Goal: Task Accomplishment & Management: Manage account settings

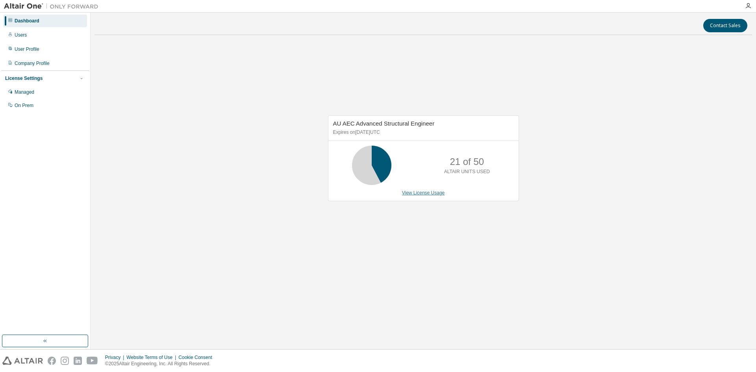
click at [410, 194] on link "View License Usage" at bounding box center [423, 193] width 43 height 6
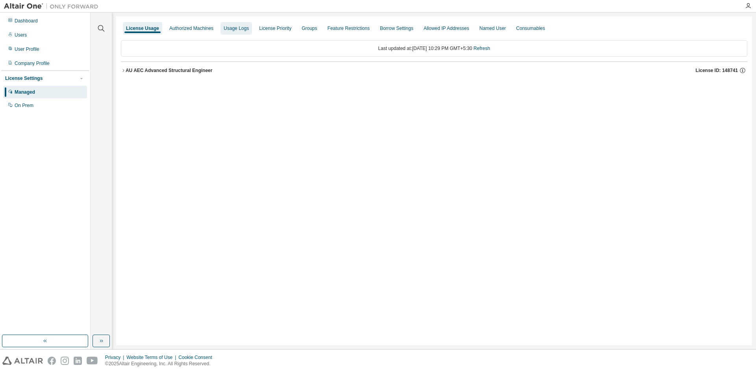
click at [237, 31] on div "Usage Logs" at bounding box center [236, 28] width 25 height 6
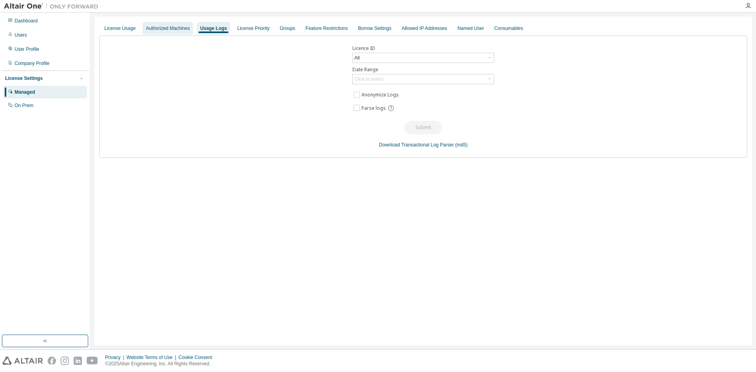
click at [189, 28] on div "Authorized Machines" at bounding box center [167, 28] width 50 height 13
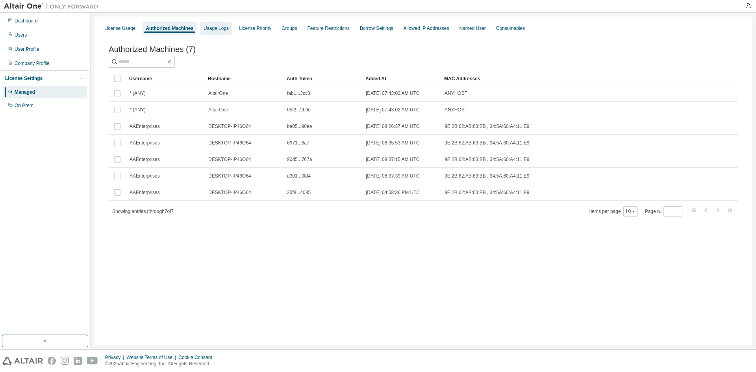
click at [211, 29] on div "Usage Logs" at bounding box center [215, 28] width 25 height 6
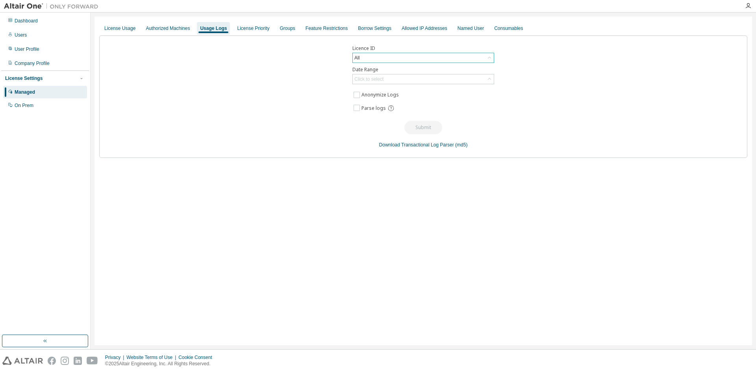
click at [436, 60] on div "All" at bounding box center [423, 57] width 141 height 9
click at [409, 90] on li "148741 - AU AEC Advanced Structural Engineer" at bounding box center [422, 90] width 139 height 10
click at [401, 79] on div "Click to select" at bounding box center [423, 78] width 141 height 9
click at [375, 104] on li "Last 30 days" at bounding box center [422, 101] width 139 height 10
click at [414, 125] on button "Submit" at bounding box center [423, 127] width 38 height 13
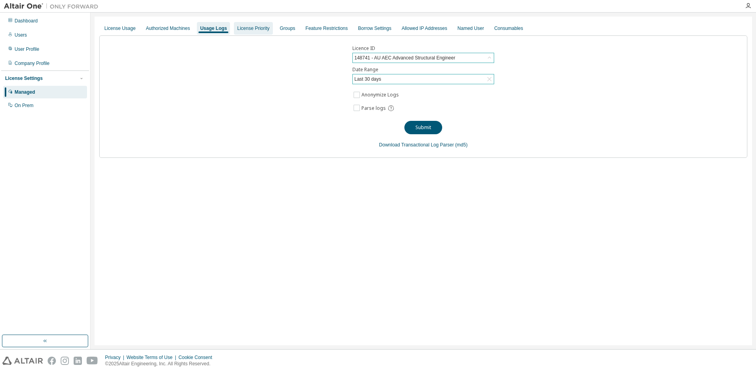
click at [254, 30] on div "License Priority" at bounding box center [253, 28] width 32 height 6
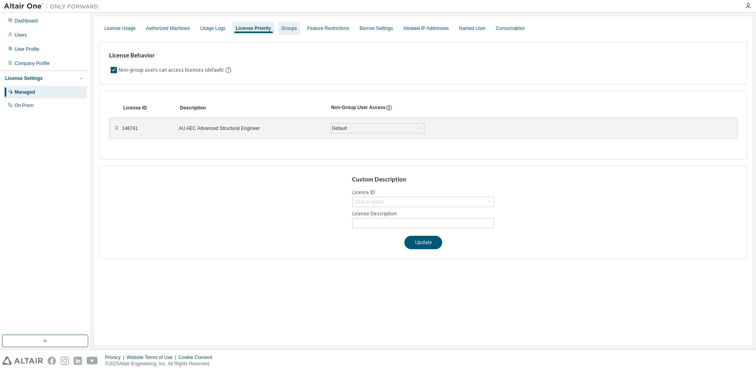
click at [283, 30] on div "Groups" at bounding box center [288, 28] width 15 height 6
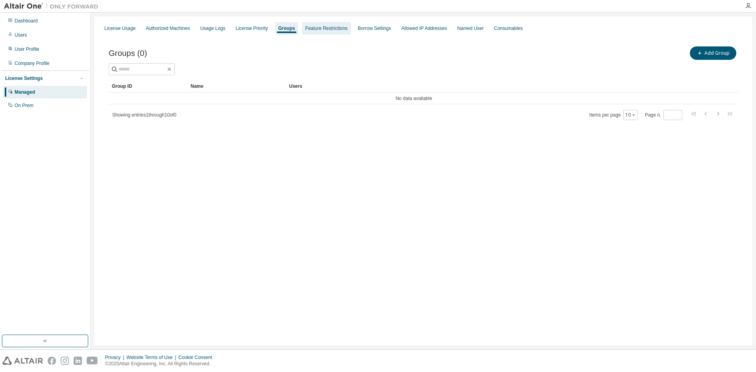
click at [315, 30] on div "Feature Restrictions" at bounding box center [326, 28] width 42 height 6
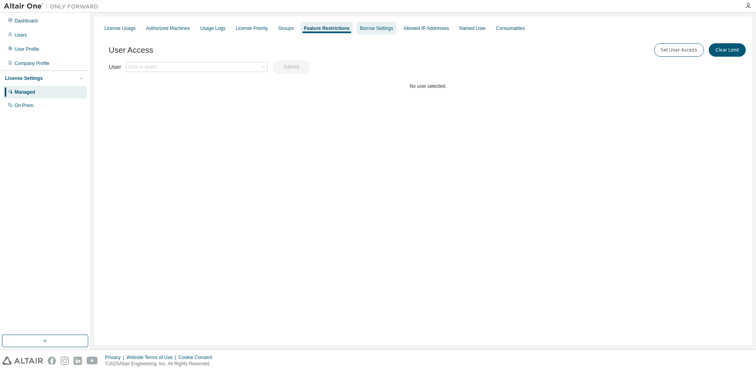
click at [366, 30] on div "Borrow Settings" at bounding box center [376, 28] width 33 height 6
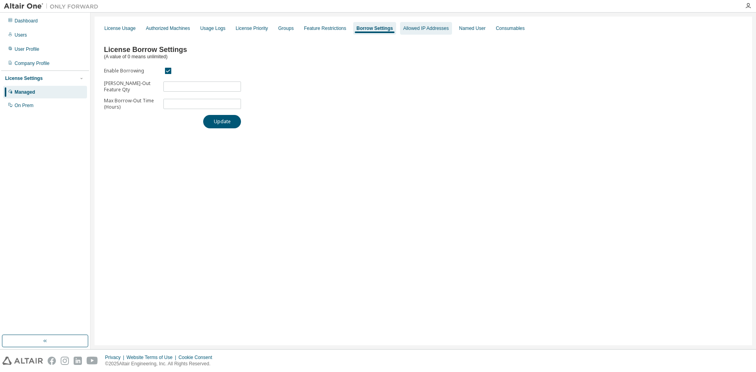
click at [422, 28] on div "Allowed IP Addresses" at bounding box center [426, 28] width 46 height 6
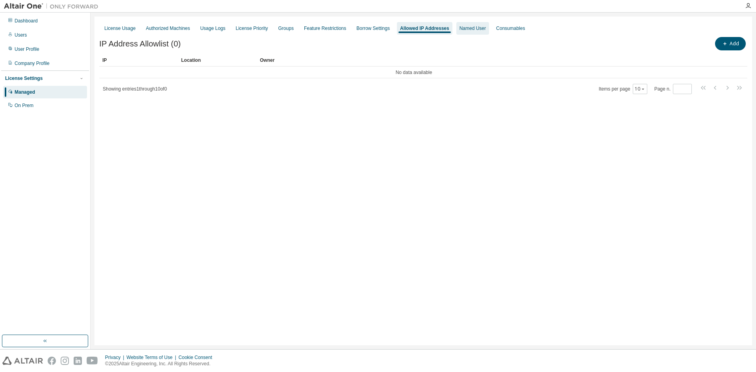
click at [463, 28] on div "Named User" at bounding box center [472, 28] width 26 height 6
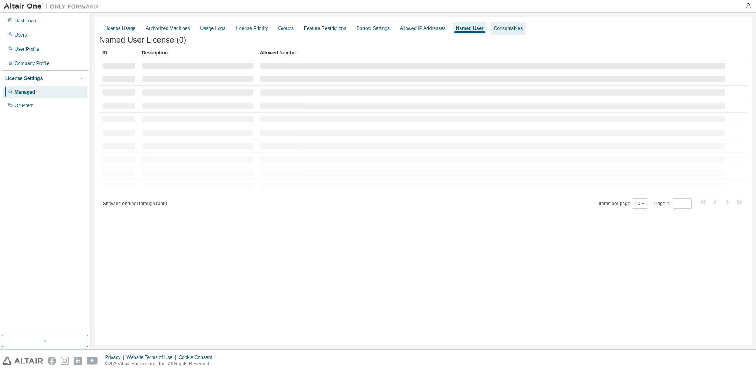
click at [494, 28] on div "Consumables" at bounding box center [508, 28] width 29 height 6
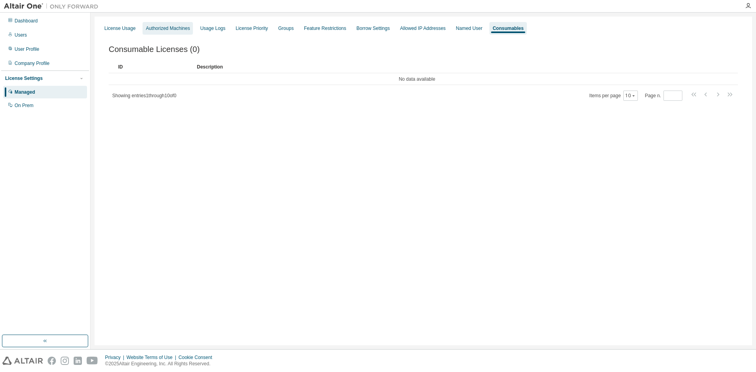
click at [180, 23] on div "Authorized Machines" at bounding box center [167, 28] width 50 height 13
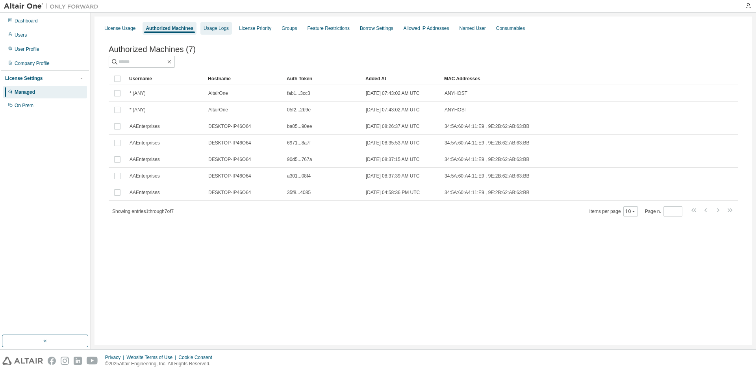
click at [213, 26] on div "Usage Logs" at bounding box center [215, 28] width 25 height 6
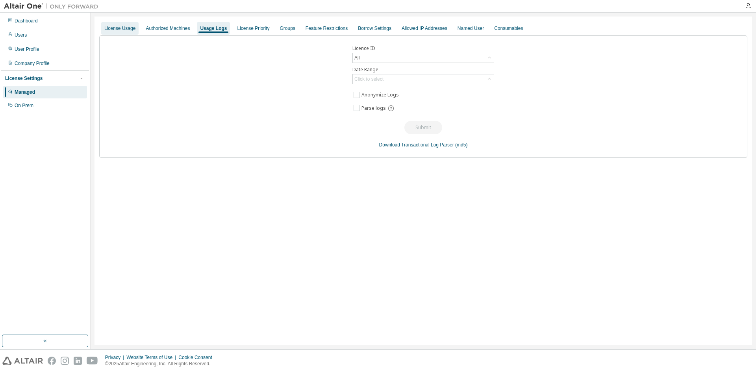
click at [127, 30] on div "License Usage" at bounding box center [119, 28] width 31 height 6
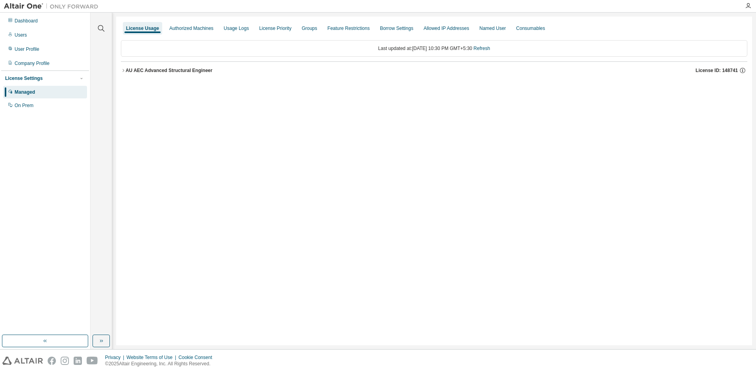
click at [124, 69] on icon "button" at bounding box center [123, 70] width 5 height 5
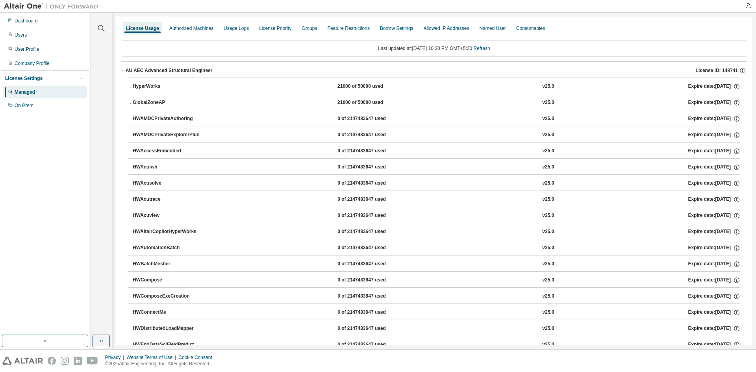
click at [130, 88] on icon "button" at bounding box center [130, 86] width 5 height 5
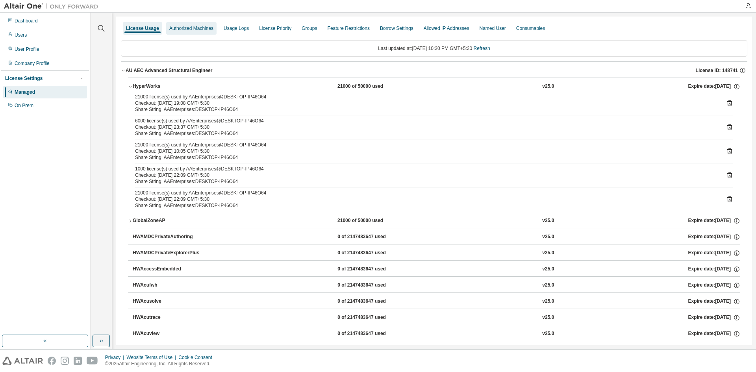
click at [196, 28] on div "Authorized Machines" at bounding box center [191, 28] width 44 height 6
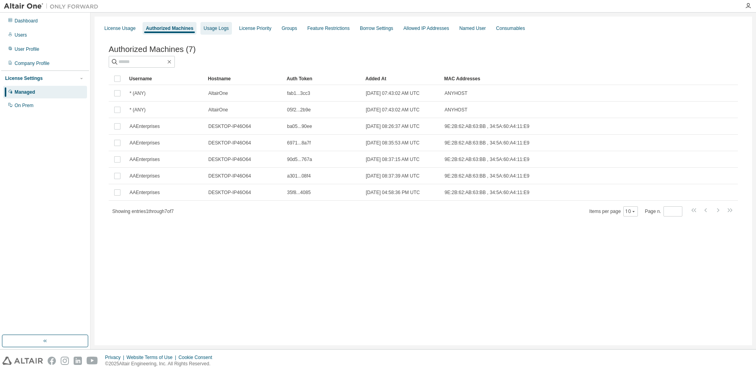
click at [206, 28] on div "Usage Logs" at bounding box center [215, 28] width 25 height 6
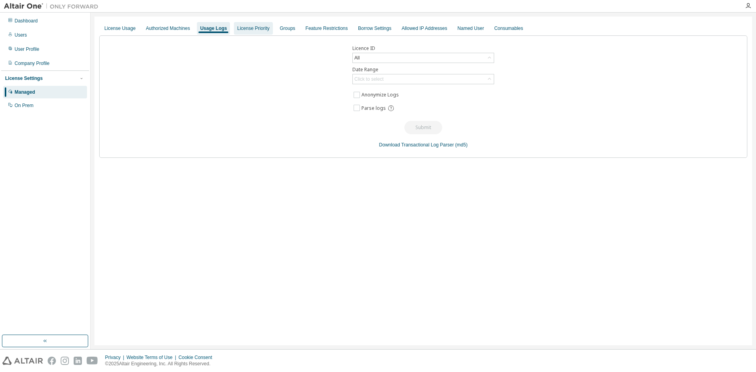
click at [246, 27] on div "License Priority" at bounding box center [253, 28] width 32 height 6
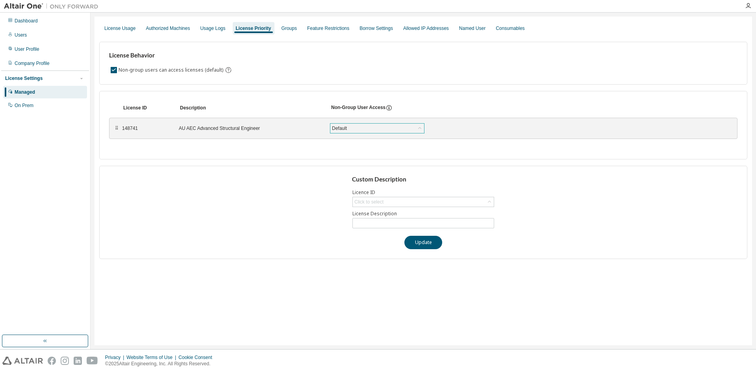
click at [346, 129] on div "Default" at bounding box center [339, 128] width 17 height 9
click at [385, 199] on div "Click to select" at bounding box center [423, 201] width 141 height 9
click at [39, 104] on div "On Prem" at bounding box center [45, 105] width 84 height 13
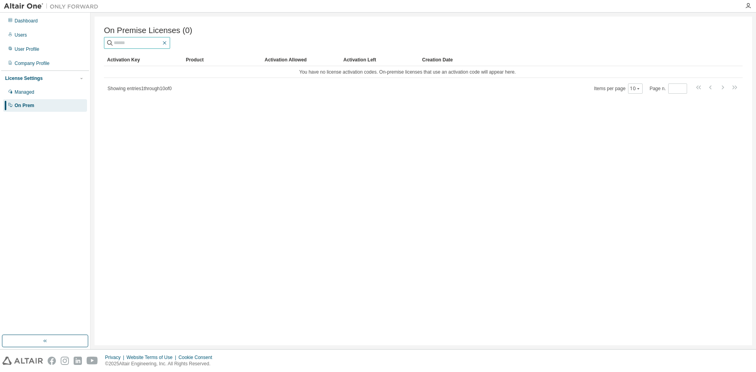
click at [168, 46] on icon "button" at bounding box center [164, 43] width 6 height 6
click at [35, 94] on div "Managed" at bounding box center [45, 92] width 84 height 13
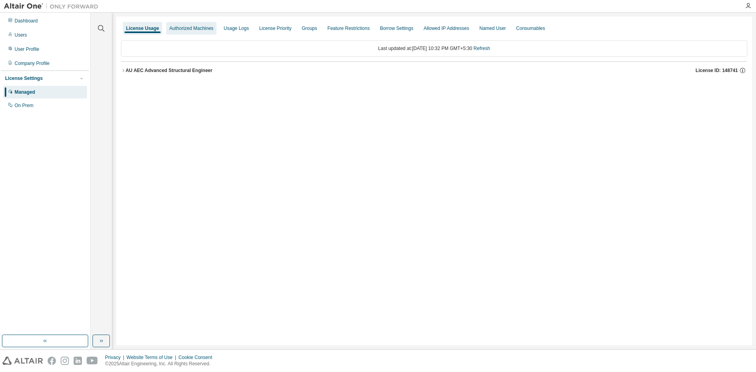
click at [185, 31] on div "Authorized Machines" at bounding box center [191, 28] width 50 height 13
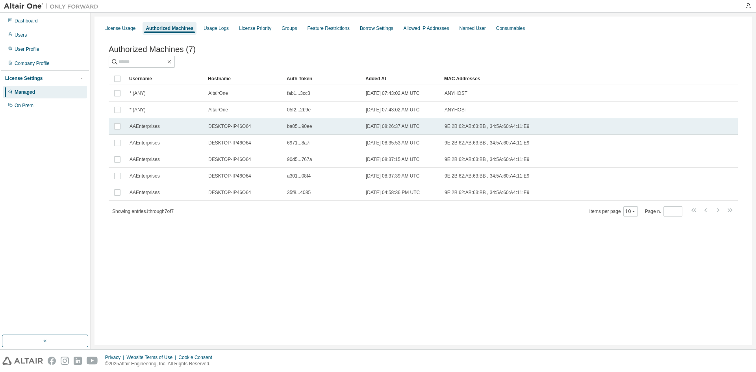
click at [147, 127] on span "AAEnterprises" at bounding box center [144, 126] width 30 height 6
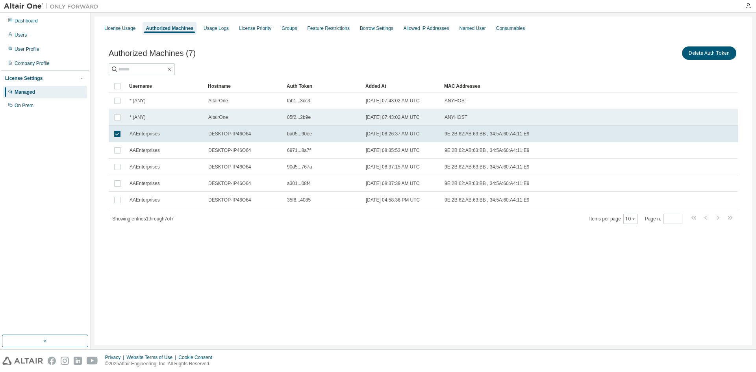
click at [454, 118] on span "ANYHOST" at bounding box center [455, 117] width 23 height 6
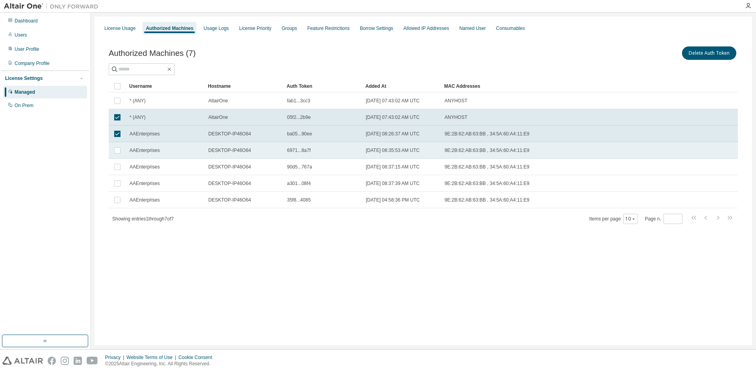
click at [458, 146] on td "9E:2B:62:AB:63:BB , 34:5A:60:A4:11:E9" at bounding box center [549, 150] width 217 height 17
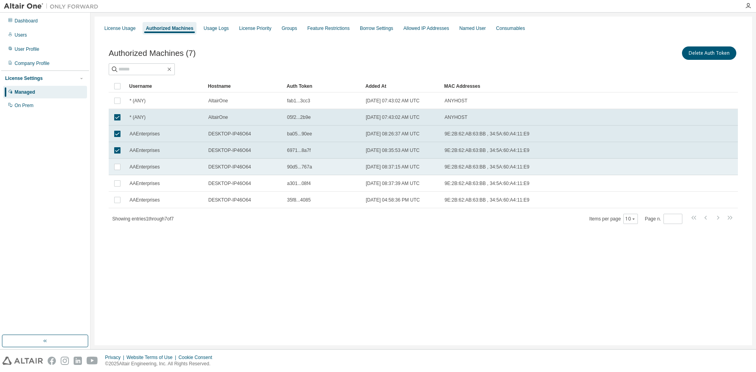
click at [460, 163] on td "9E:2B:62:AB:63:BB , 34:5A:60:A4:11:E9" at bounding box center [549, 167] width 217 height 17
click at [216, 33] on div "Usage Logs" at bounding box center [215, 28] width 31 height 13
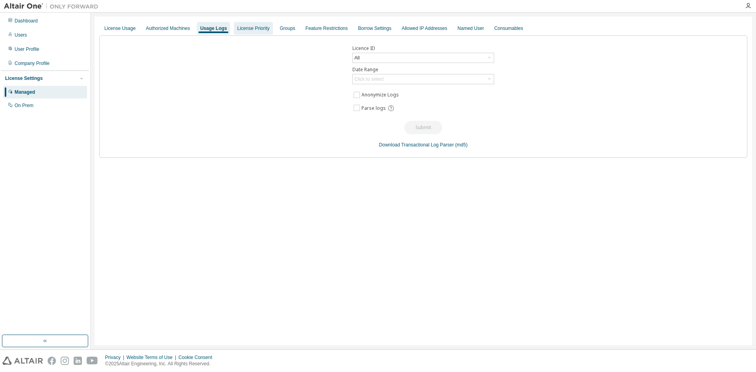
click at [239, 30] on div "License Priority" at bounding box center [253, 28] width 32 height 6
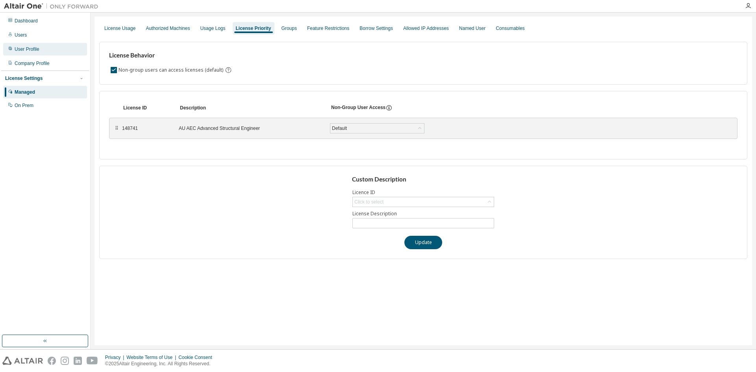
click at [33, 50] on div "User Profile" at bounding box center [27, 49] width 25 height 6
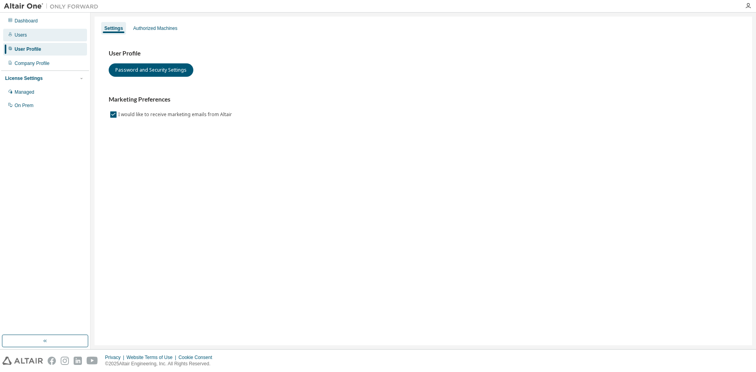
click at [23, 33] on div "Users" at bounding box center [21, 35] width 12 height 6
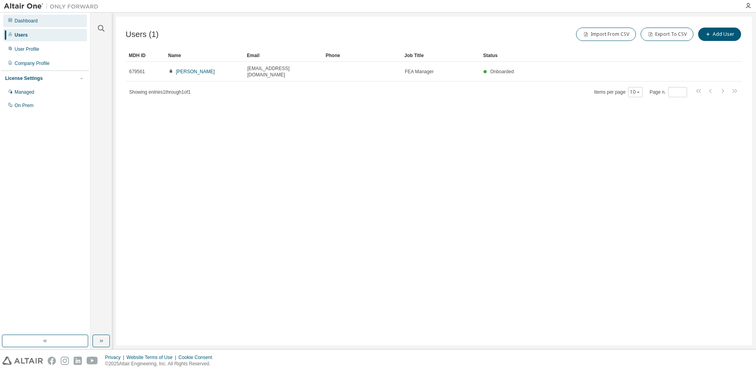
click at [24, 22] on div "Dashboard" at bounding box center [26, 21] width 23 height 6
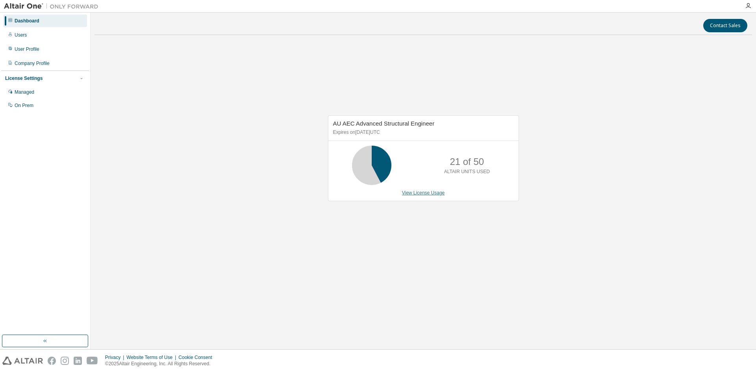
click at [422, 193] on link "View License Usage" at bounding box center [423, 193] width 43 height 6
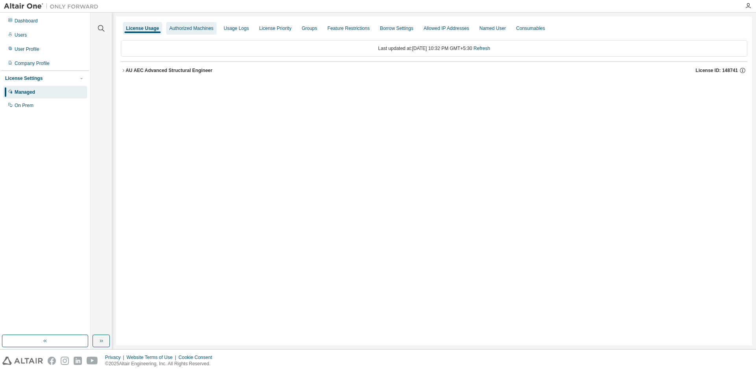
click at [175, 31] on div "Authorized Machines" at bounding box center [191, 28] width 44 height 6
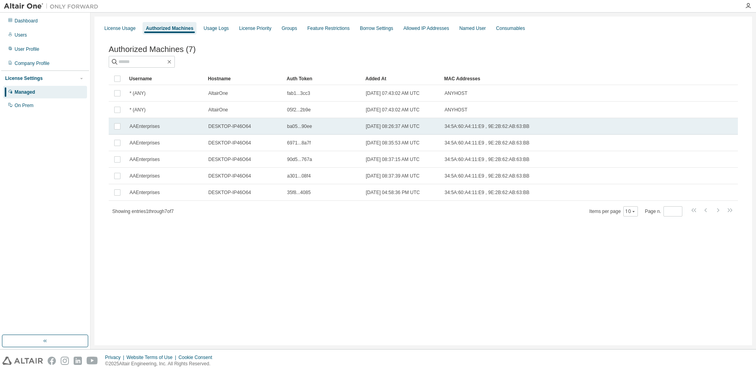
click at [432, 124] on td "[DATE] 08:26:37 AM UTC" at bounding box center [401, 126] width 79 height 17
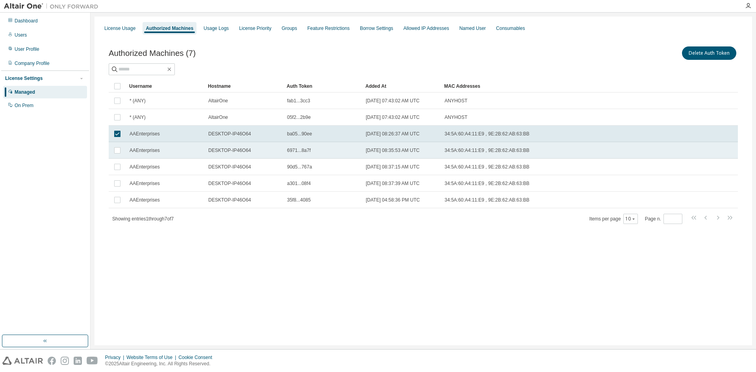
click at [458, 148] on span "34:5A:60:A4:11:E9 , 9E:2B:62:AB:63:BB" at bounding box center [486, 150] width 85 height 6
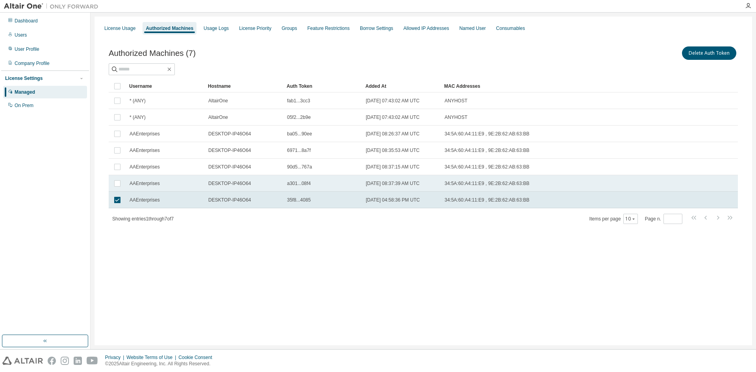
click at [157, 188] on td "AAEnterprises" at bounding box center [165, 183] width 79 height 17
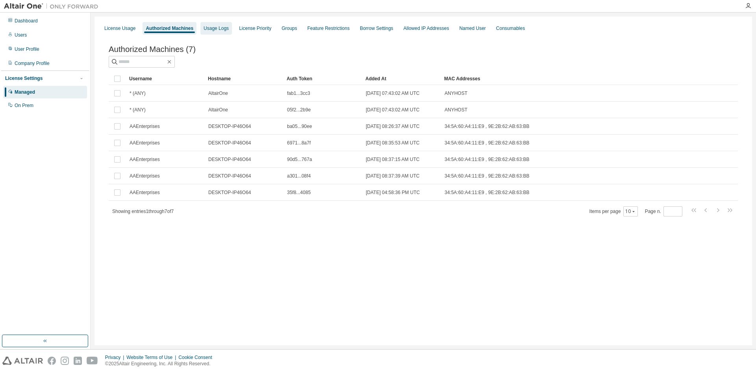
click at [210, 28] on div "Usage Logs" at bounding box center [215, 28] width 25 height 6
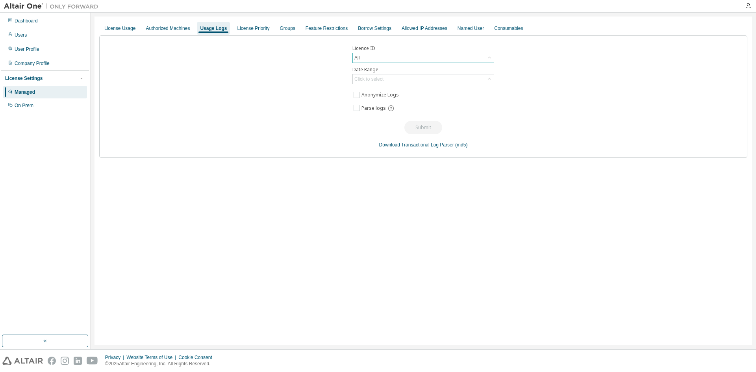
click at [397, 58] on div "All" at bounding box center [423, 57] width 141 height 9
click at [373, 91] on li "148741 - AU AEC Advanced Structural Engineer" at bounding box center [422, 90] width 139 height 10
click at [378, 58] on div "148741 - AU AEC Advanced Structural Engineer" at bounding box center [404, 58] width 103 height 9
click at [367, 81] on li "All" at bounding box center [422, 80] width 139 height 10
click at [392, 58] on div "All" at bounding box center [423, 57] width 141 height 9
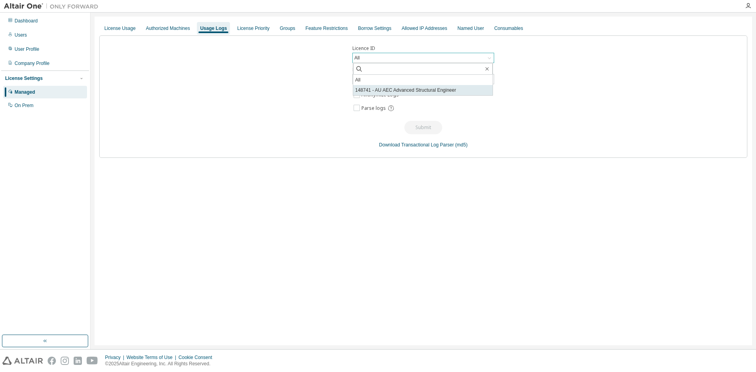
click at [379, 92] on li "148741 - AU AEC Advanced Structural Engineer" at bounding box center [422, 90] width 139 height 10
click at [396, 80] on div "Click to select" at bounding box center [423, 78] width 141 height 9
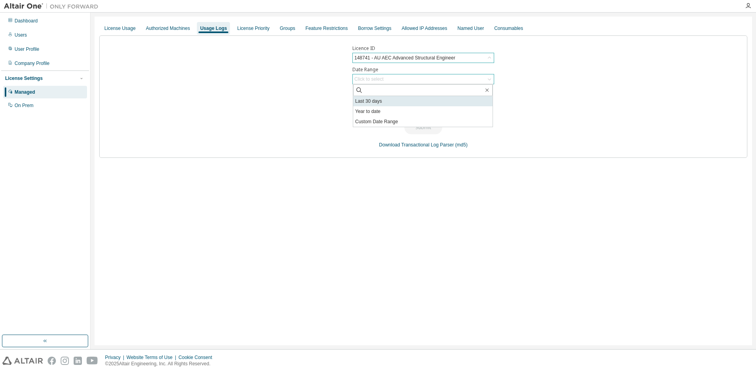
click at [376, 102] on li "Last 30 days" at bounding box center [422, 101] width 139 height 10
click at [420, 129] on button "Submit" at bounding box center [423, 127] width 38 height 13
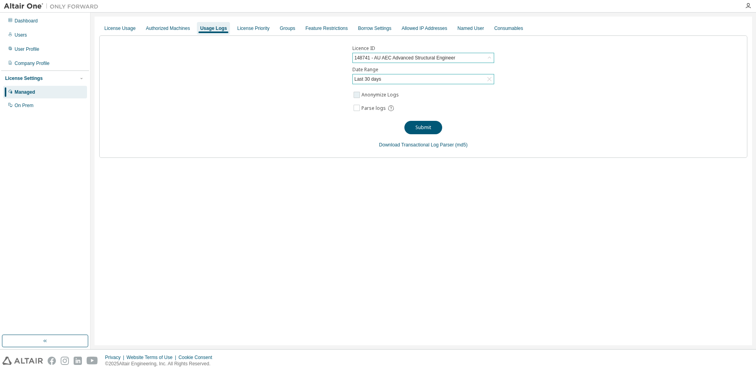
click at [371, 95] on label "Anonymize Logs" at bounding box center [380, 94] width 39 height 9
click at [305, 29] on div "Feature Restrictions" at bounding box center [326, 28] width 42 height 6
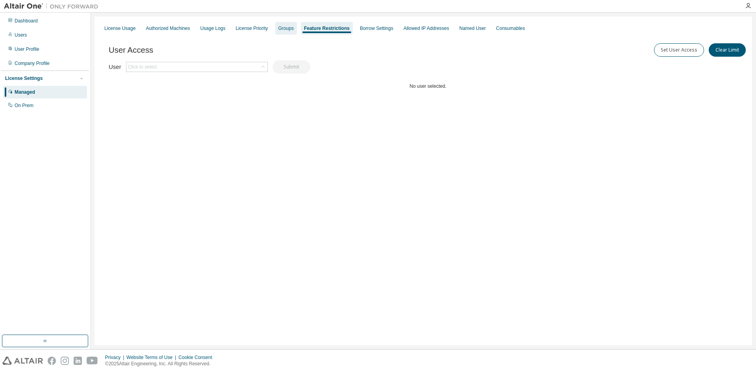
click at [284, 29] on div "Groups" at bounding box center [285, 28] width 15 height 6
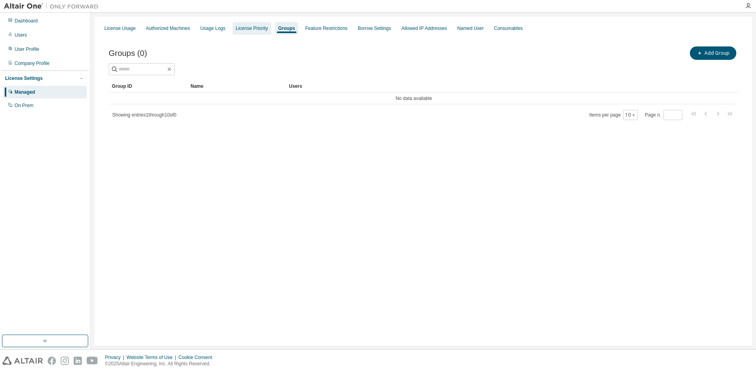
click at [250, 25] on div "License Priority" at bounding box center [252, 28] width 32 height 6
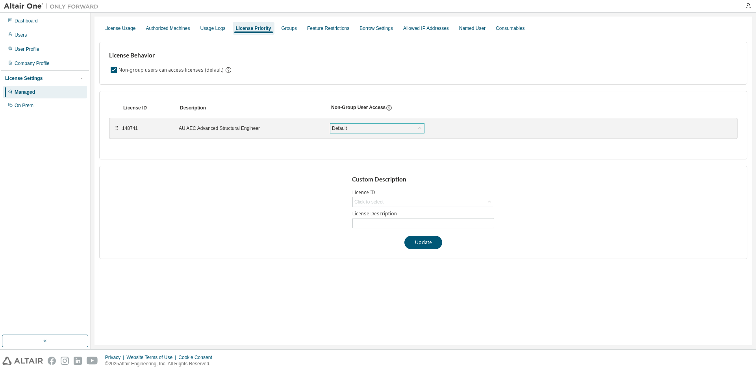
click at [356, 130] on div "Default" at bounding box center [377, 128] width 94 height 9
click at [350, 139] on li "Default" at bounding box center [377, 138] width 92 height 10
click at [378, 200] on div "Click to select" at bounding box center [368, 202] width 29 height 6
click at [377, 226] on li "148741 - AU AEC Advanced Structural Engineer" at bounding box center [422, 224] width 139 height 10
type input "**********"
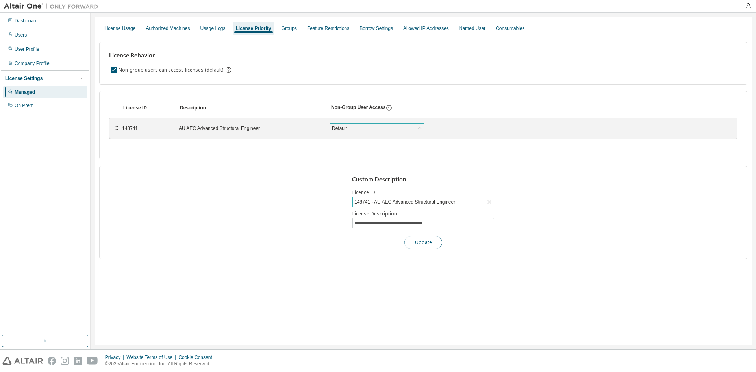
click at [414, 246] on button "Update" at bounding box center [423, 242] width 38 height 13
drag, startPoint x: 122, startPoint y: 128, endPoint x: 139, endPoint y: 129, distance: 17.4
click at [139, 129] on div "148741" at bounding box center [145, 128] width 47 height 6
copy div "148741"
click at [434, 30] on div "Allowed IP Addresses" at bounding box center [426, 28] width 46 height 6
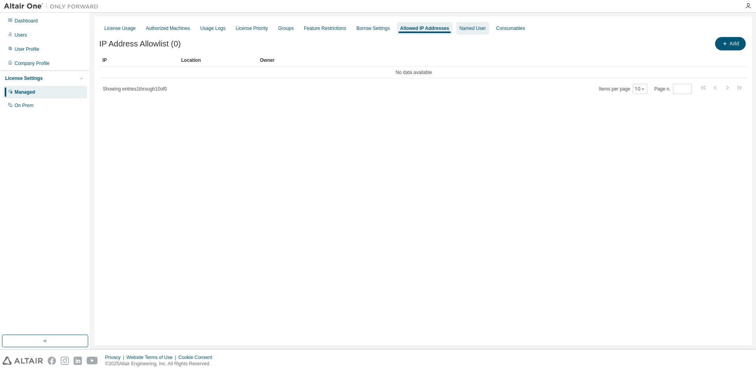
click at [476, 30] on div "Named User" at bounding box center [472, 28] width 26 height 6
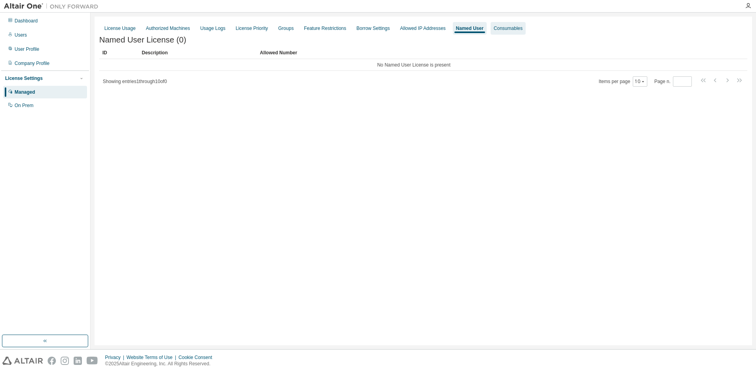
click at [505, 29] on div "Consumables" at bounding box center [508, 28] width 29 height 6
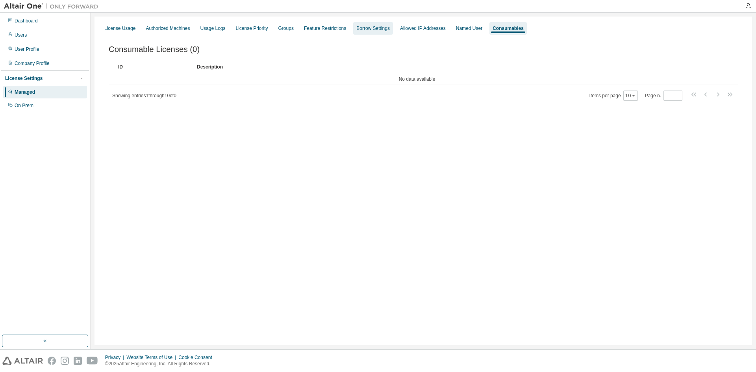
click at [375, 29] on div "Borrow Settings" at bounding box center [372, 28] width 33 height 6
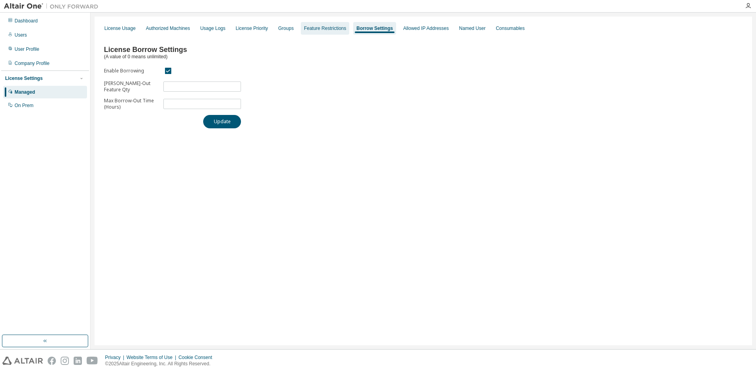
click at [324, 25] on div "Feature Restrictions" at bounding box center [325, 28] width 48 height 13
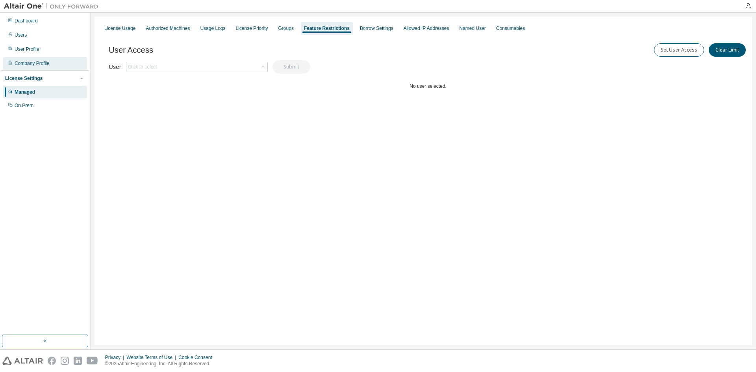
click at [46, 59] on div "Company Profile" at bounding box center [45, 63] width 84 height 13
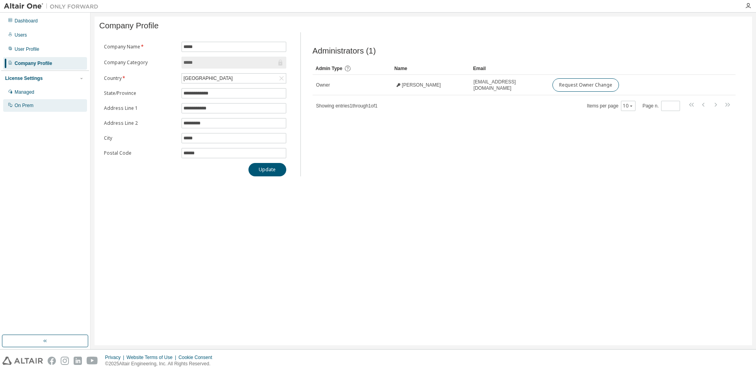
click at [28, 104] on div "On Prem" at bounding box center [24, 105] width 19 height 6
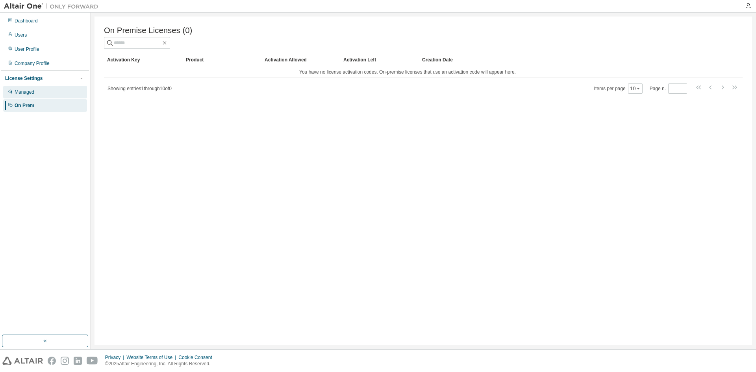
click at [33, 92] on div "Managed" at bounding box center [25, 92] width 20 height 6
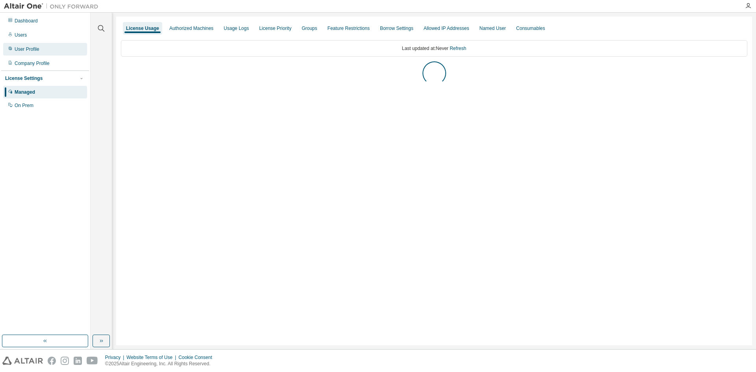
click at [28, 54] on div "User Profile" at bounding box center [45, 49] width 84 height 13
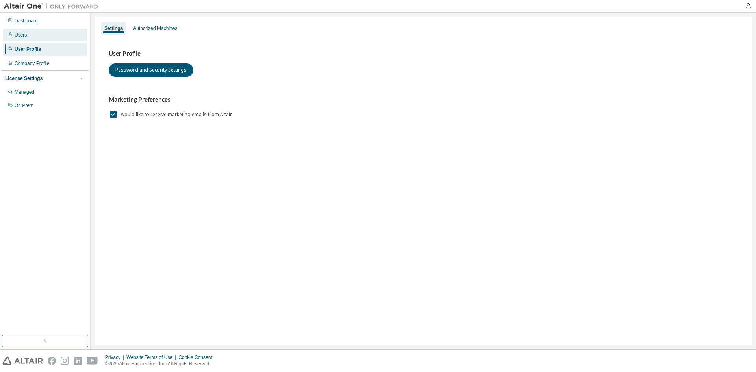
click at [26, 40] on div "Users" at bounding box center [45, 35] width 84 height 13
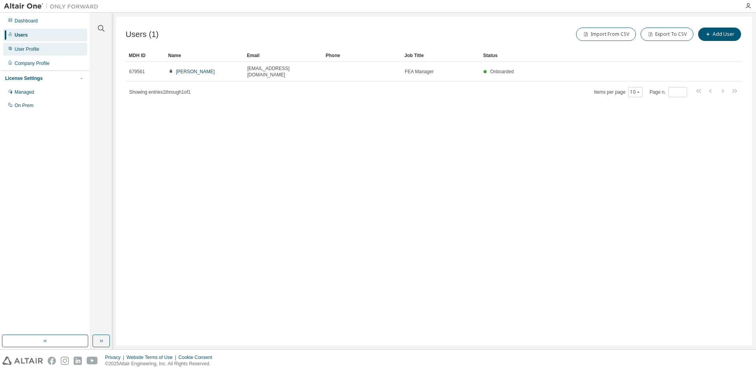
click at [28, 55] on div "User Profile" at bounding box center [45, 49] width 84 height 13
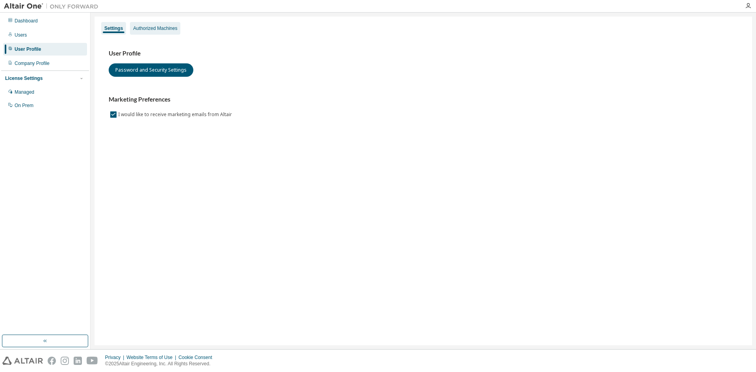
click at [144, 31] on div "Authorized Machines" at bounding box center [155, 28] width 44 height 6
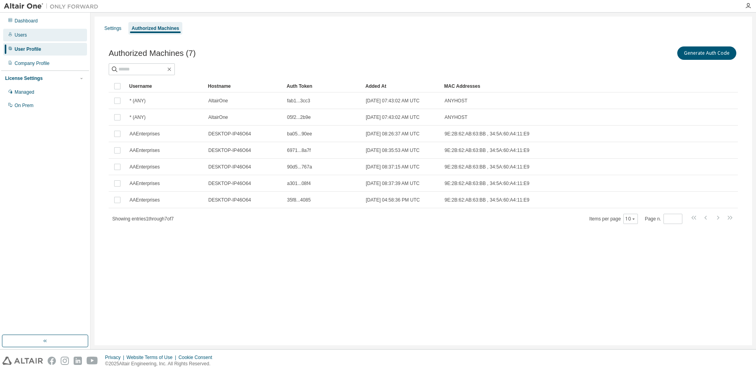
click at [21, 29] on div "Users" at bounding box center [45, 35] width 84 height 13
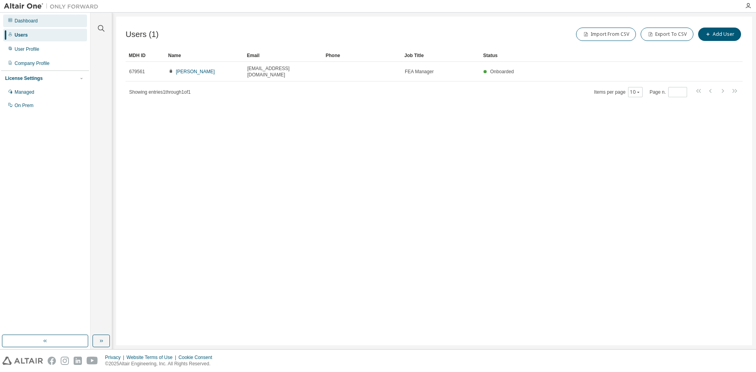
click at [33, 23] on div "Dashboard" at bounding box center [26, 21] width 23 height 6
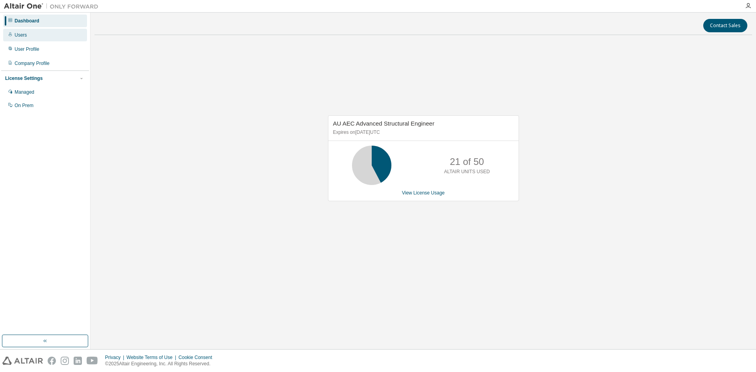
click at [25, 34] on div "Users" at bounding box center [21, 35] width 12 height 6
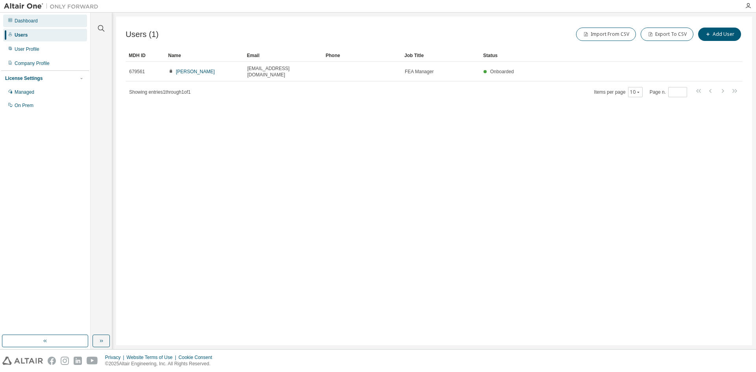
click at [32, 22] on div "Dashboard" at bounding box center [26, 21] width 23 height 6
